Goal: Information Seeking & Learning: Check status

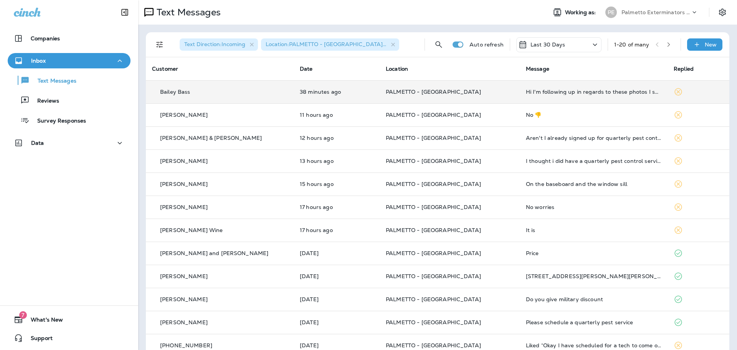
click at [472, 97] on td "PALMETTO - [GEOGRAPHIC_DATA]" at bounding box center [450, 91] width 140 height 23
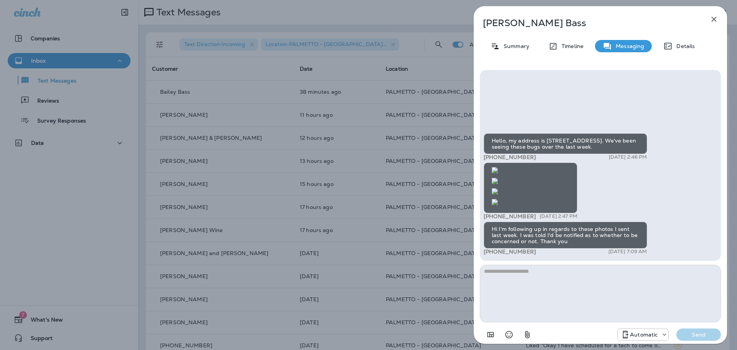
scroll to position [-64, 0]
click at [498, 199] on img at bounding box center [495, 202] width 6 height 6
click at [714, 17] on icon "button" at bounding box center [713, 19] width 9 height 9
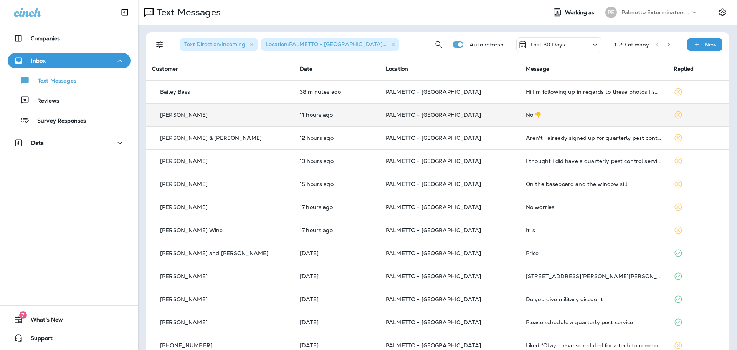
click at [473, 116] on p "PALMETTO - [GEOGRAPHIC_DATA]" at bounding box center [450, 115] width 128 height 6
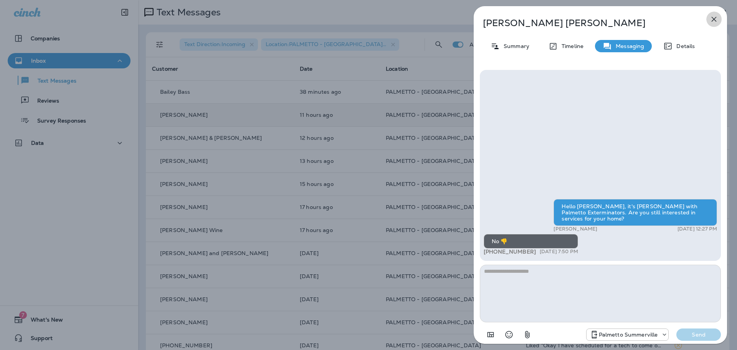
click at [714, 20] on icon "button" at bounding box center [714, 19] width 5 height 5
